Goal: Find specific page/section: Find specific page/section

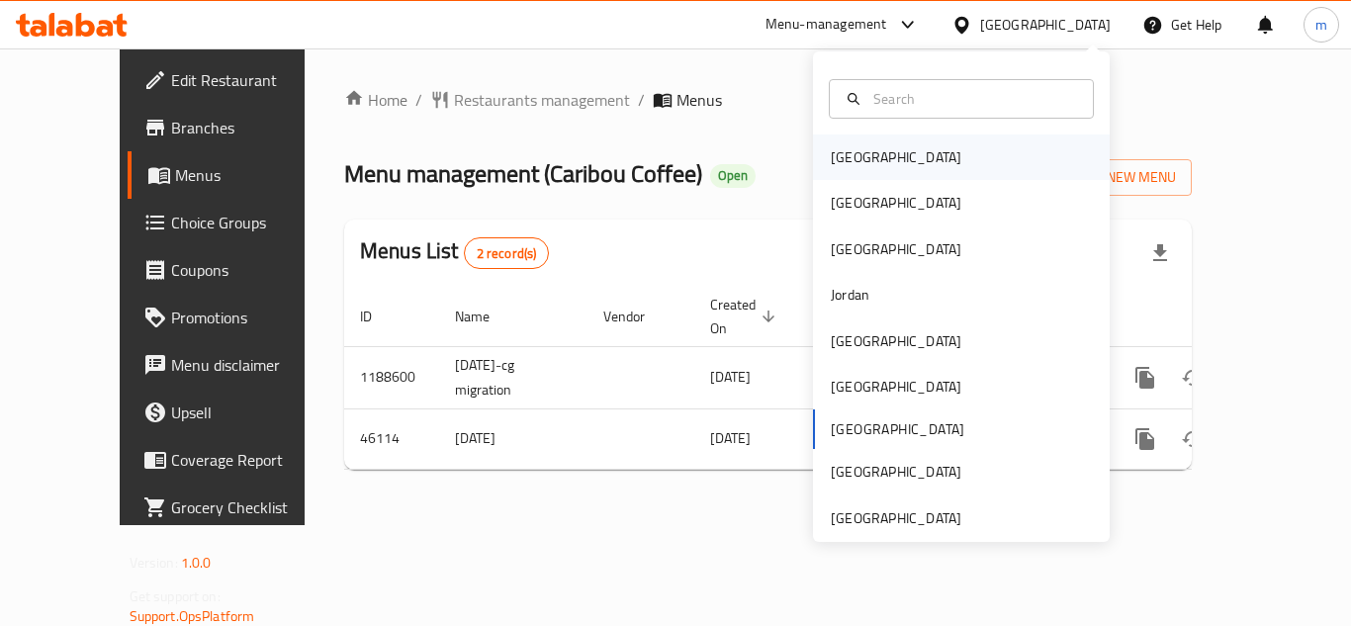
click at [832, 151] on div "[GEOGRAPHIC_DATA]" at bounding box center [896, 157] width 131 height 22
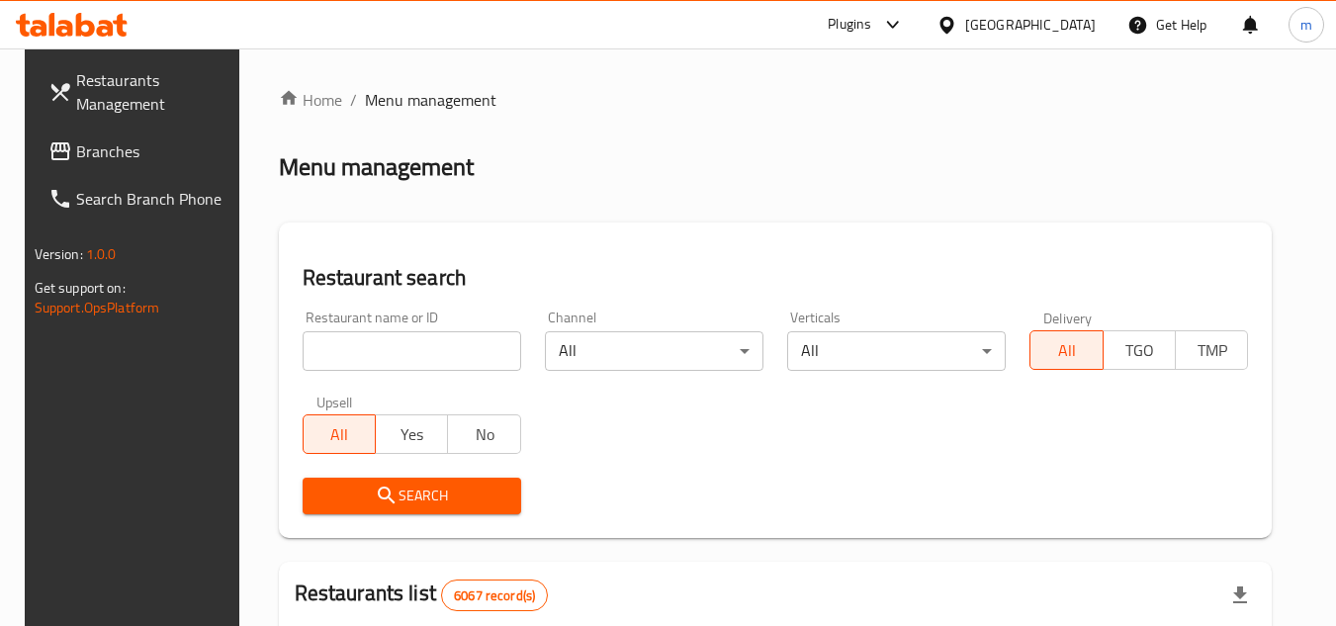
click at [147, 145] on span "Branches" at bounding box center [154, 151] width 156 height 24
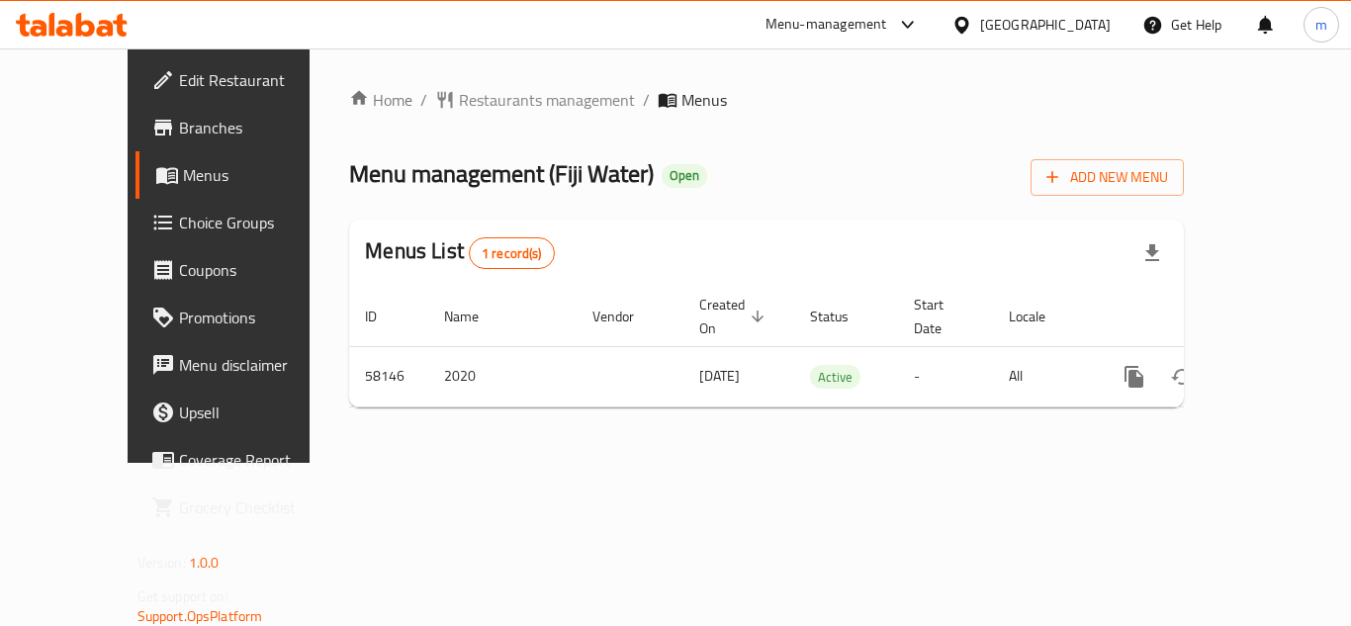
click at [980, 29] on div at bounding box center [965, 25] width 29 height 22
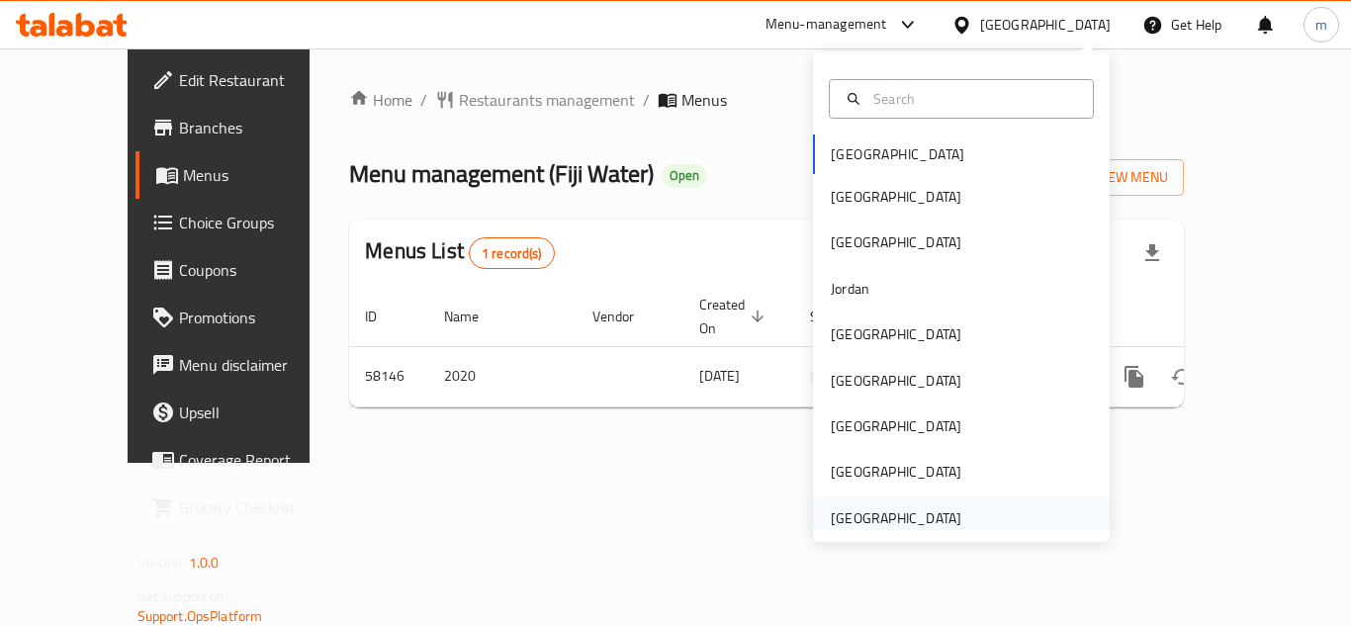
click at [885, 519] on div "[GEOGRAPHIC_DATA]" at bounding box center [896, 518] width 131 height 22
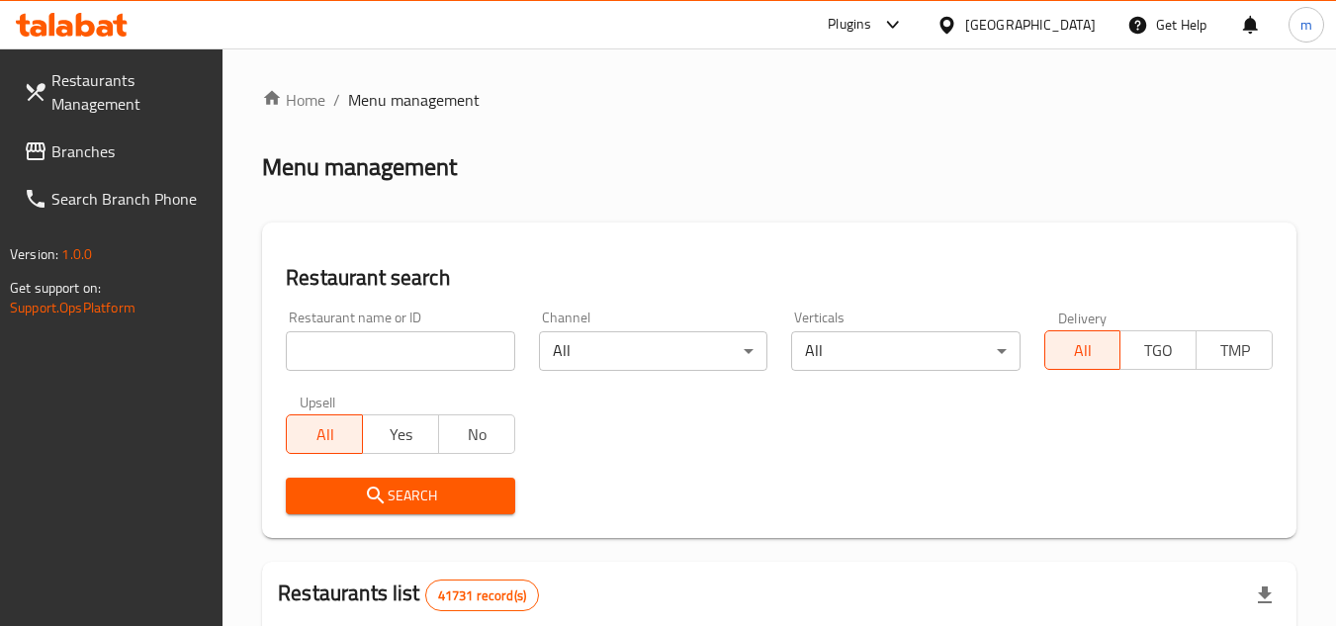
click at [50, 155] on span at bounding box center [38, 151] width 28 height 24
